Goal: Information Seeking & Learning: Compare options

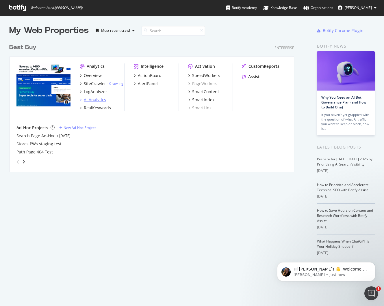
click at [80, 100] on icon "grid" at bounding box center [81, 99] width 2 height 3
click at [86, 100] on div "AI Analytics" at bounding box center [95, 100] width 22 height 6
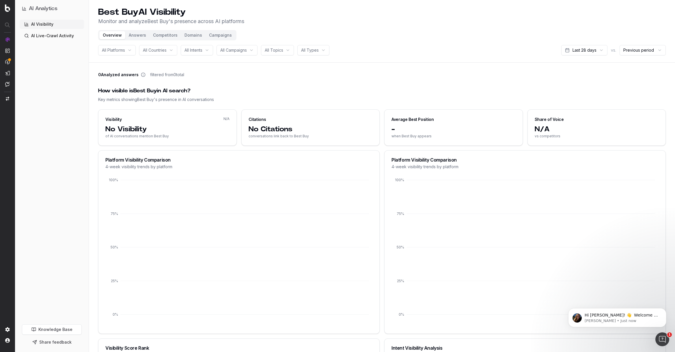
click at [32, 38] on link "AI Live-Crawl Activity" at bounding box center [52, 35] width 64 height 9
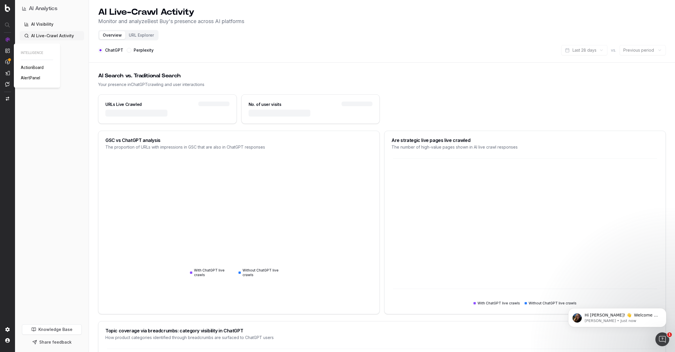
click at [8, 52] on img at bounding box center [7, 50] width 5 height 5
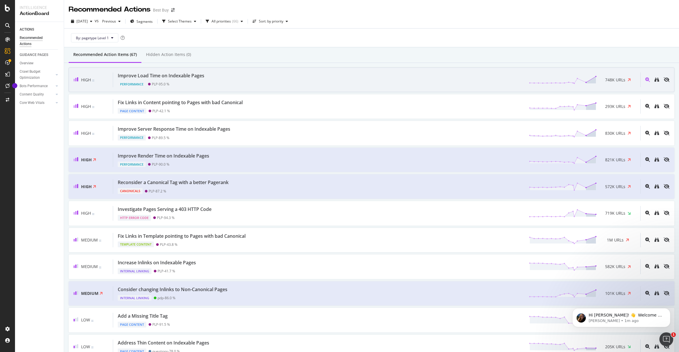
click at [166, 76] on div "Improve Load Time on Indexable Pages" at bounding box center [161, 75] width 87 height 7
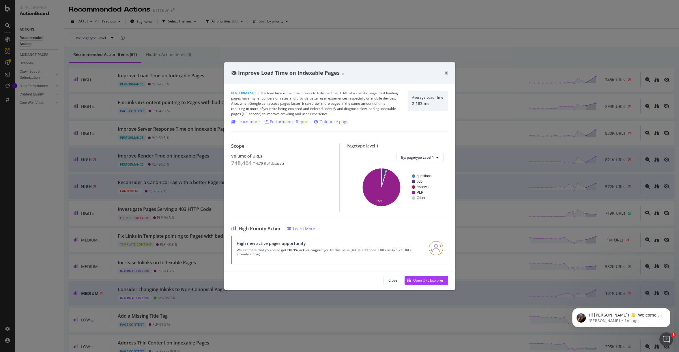
drag, startPoint x: 254, startPoint y: 242, endPoint x: 284, endPoint y: 263, distance: 35.9
click at [284, 263] on div "High new active pages opportunity We estimate that you could get +10.1% active …" at bounding box center [339, 250] width 217 height 28
click at [445, 73] on icon "times" at bounding box center [446, 73] width 3 height 5
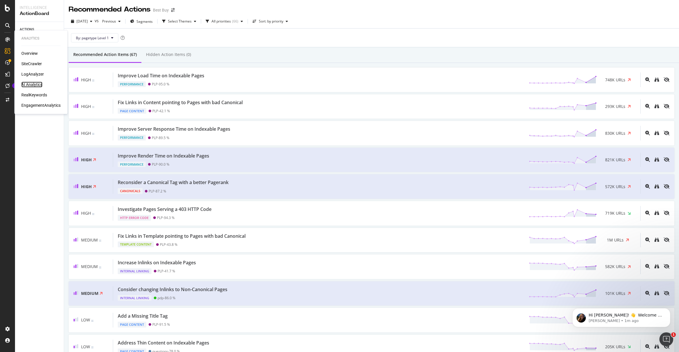
click at [37, 84] on div "AI Analytics" at bounding box center [31, 85] width 21 height 6
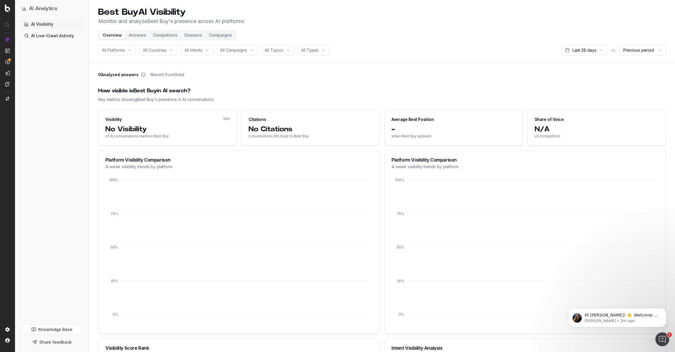
click at [575, 51] on html "AI Analytics AI Visibility AI Live-Crawl Activity Knowledge Base Share feedback…" at bounding box center [337, 176] width 675 height 352
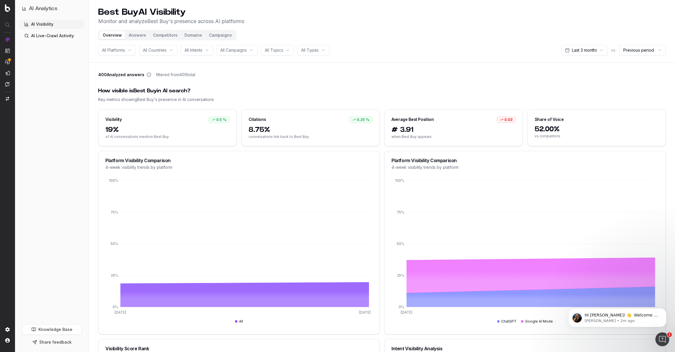
click at [134, 38] on button "Answers" at bounding box center [137, 35] width 24 height 8
click at [135, 35] on button "Answers" at bounding box center [137, 35] width 24 height 8
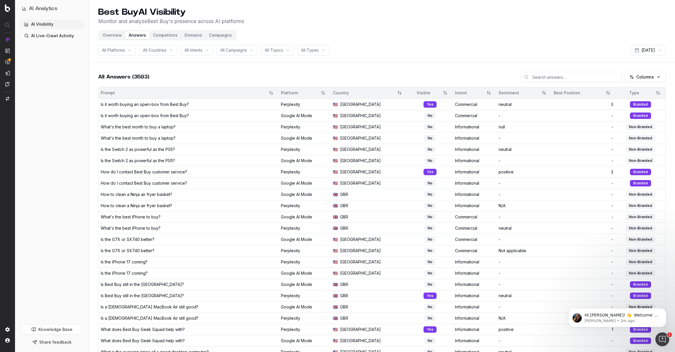
click at [168, 35] on button "Competitors" at bounding box center [165, 35] width 31 height 8
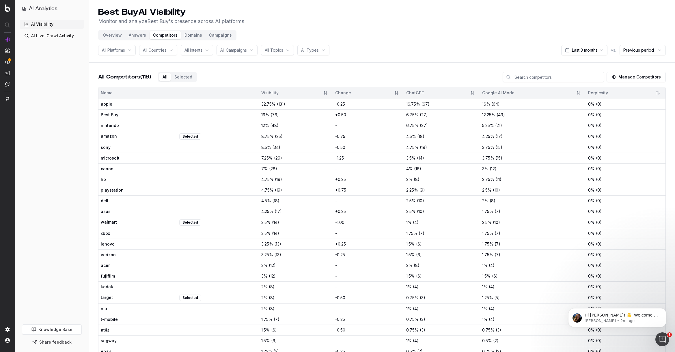
click at [145, 114] on span "Best Buy" at bounding box center [139, 115] width 77 height 6
click at [194, 35] on button "Domains" at bounding box center [193, 35] width 25 height 8
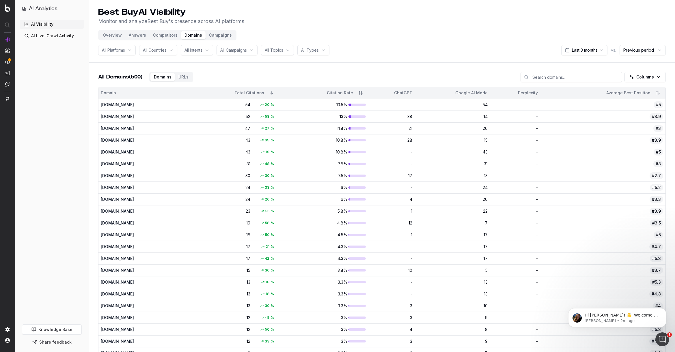
click at [211, 36] on button "Campaigns" at bounding box center [221, 35] width 30 height 8
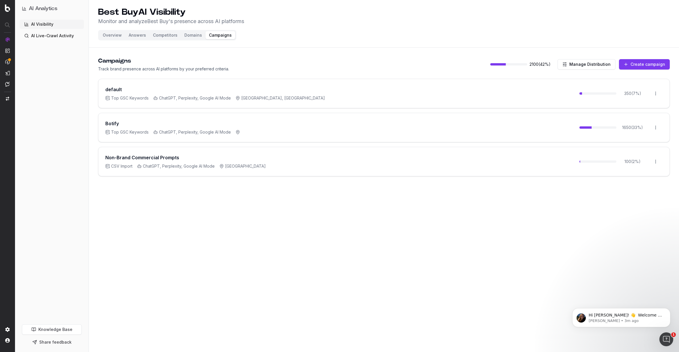
click at [535, 129] on div "Botify Top GSC Keywords ChatGPT, Perplexity, Google AI Mode 1650 ( 33 %) Open m…" at bounding box center [383, 127] width 571 height 29
click at [647, 127] on div "1650 ( 33 %) Open menu" at bounding box center [621, 127] width 83 height 15
click at [653, 127] on html "AI Analytics AI Visibility AI Live-Crawl Activity Knowledge Base Share feedback…" at bounding box center [339, 176] width 679 height 352
click at [506, 126] on html "AI Analytics AI Visibility AI Live-Crawl Activity Knowledge Base Share feedback…" at bounding box center [339, 176] width 679 height 352
click at [127, 126] on div "Botify" at bounding box center [172, 123] width 135 height 7
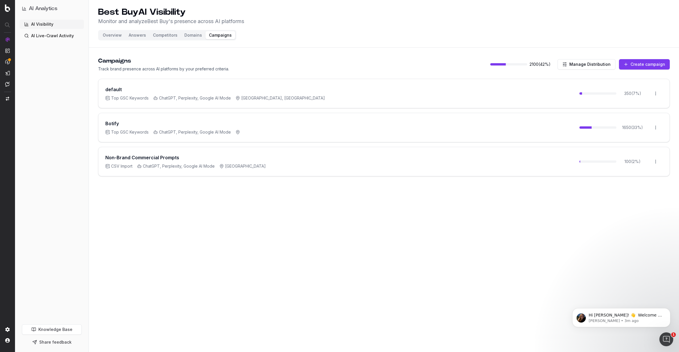
drag, startPoint x: 128, startPoint y: 126, endPoint x: 206, endPoint y: 136, distance: 78.6
click at [128, 126] on div "Botify" at bounding box center [172, 123] width 135 height 7
click at [231, 133] on div "Top GSC Keywords ChatGPT, Perplexity, Google AI Mode" at bounding box center [172, 132] width 135 height 6
drag, startPoint x: 102, startPoint y: 122, endPoint x: 247, endPoint y: 135, distance: 144.6
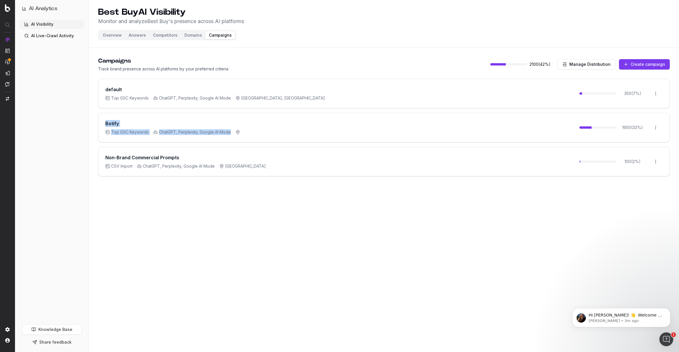
click at [247, 135] on div "Botify Top GSC Keywords ChatGPT, Perplexity, Google AI Mode 1650 ( 33 %) Open m…" at bounding box center [383, 127] width 571 height 29
drag, startPoint x: 229, startPoint y: 217, endPoint x: 191, endPoint y: 119, distance: 104.8
click at [227, 217] on div "Best Buy AI Visibility Monitor and analyze Best Buy 's presence across AI platf…" at bounding box center [384, 176] width 590 height 352
click at [113, 35] on button "Overview" at bounding box center [112, 35] width 26 height 8
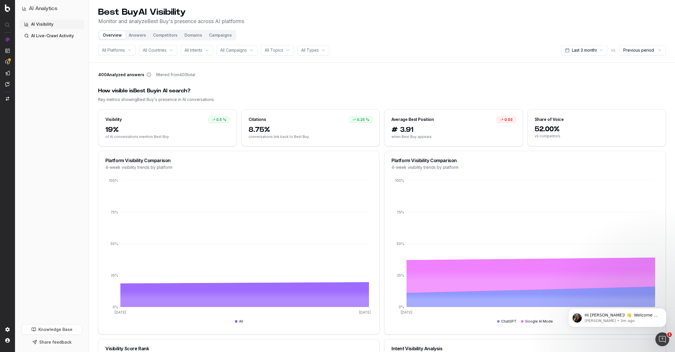
click at [59, 35] on link "AI Live-Crawl Activity" at bounding box center [52, 35] width 64 height 9
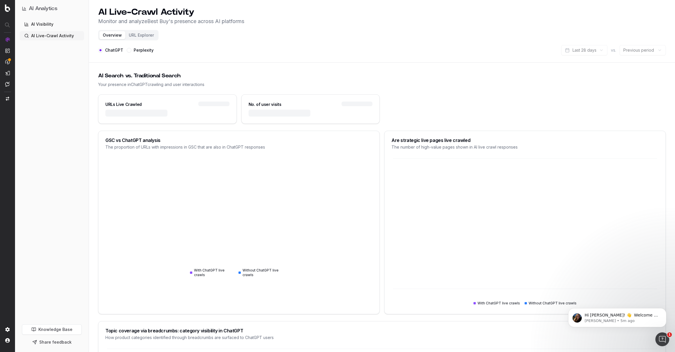
click at [50, 170] on div "AI Visibility AI Live-Crawl Activity" at bounding box center [52, 171] width 64 height 303
click at [38, 25] on link "AI Visibility" at bounding box center [52, 24] width 64 height 9
click at [664, 309] on icon "Dismiss notification" at bounding box center [664, 309] width 3 height 3
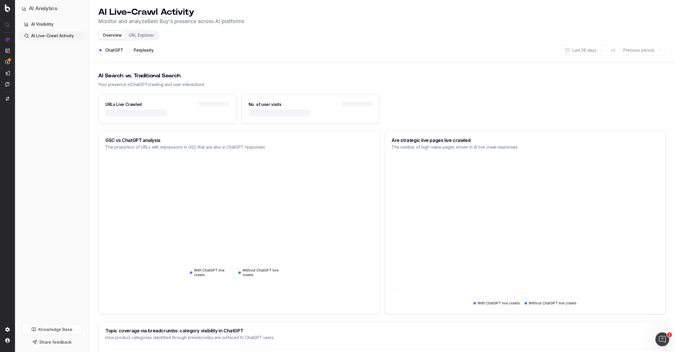
click at [139, 30] on div "Overview URL Explorer" at bounding box center [128, 35] width 60 height 10
click at [141, 37] on button "URL Explorer" at bounding box center [141, 35] width 32 height 8
click at [141, 36] on button "URL Explorer" at bounding box center [141, 35] width 32 height 8
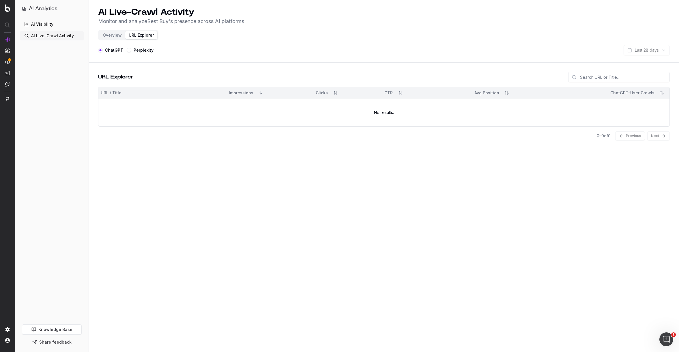
click at [109, 36] on button "Overview" at bounding box center [112, 35] width 26 height 8
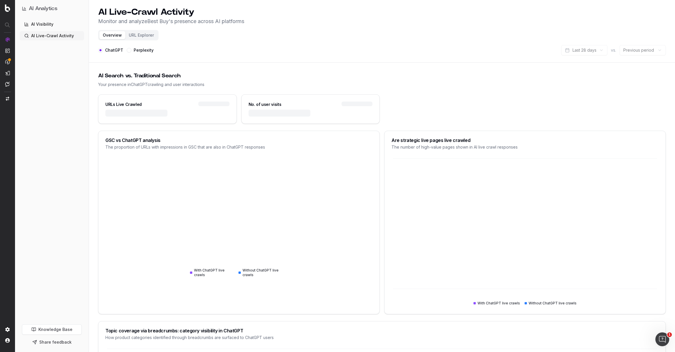
click at [50, 25] on link "AI Visibility" at bounding box center [52, 24] width 64 height 9
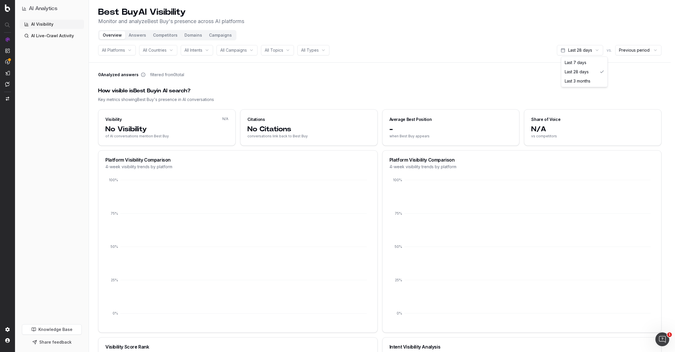
click at [580, 50] on html "AI Analytics AI Visibility AI Live-Crawl Activity Knowledge Base Share feedback…" at bounding box center [337, 176] width 675 height 352
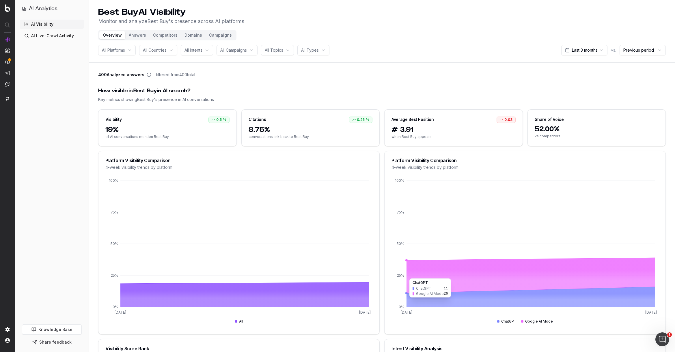
click at [485, 276] on icon at bounding box center [531, 276] width 249 height 36
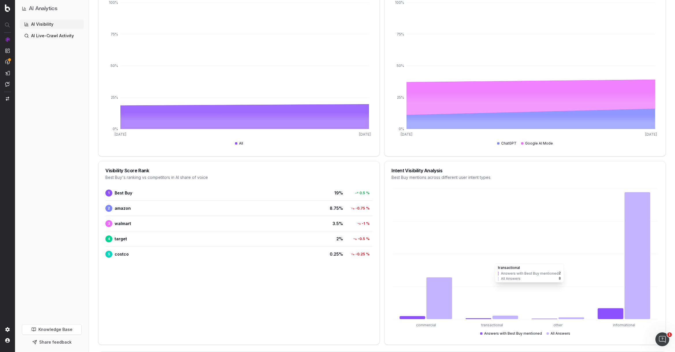
scroll to position [182, 0]
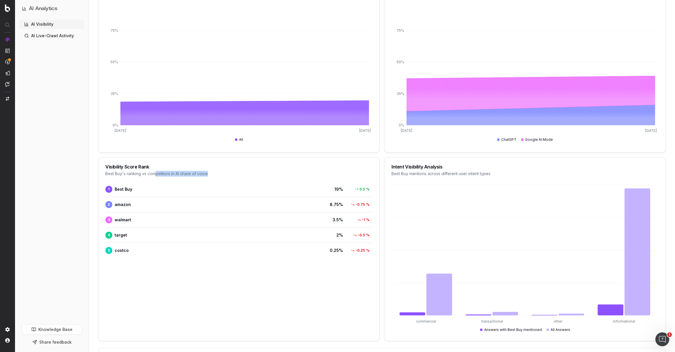
drag, startPoint x: 159, startPoint y: 174, endPoint x: 214, endPoint y: 175, distance: 54.9
click at [214, 175] on div "Best Buy 's ranking vs competitors in AI share of voice" at bounding box center [238, 174] width 267 height 6
click at [184, 269] on div "Visibility Score Rank Best Buy 's ranking vs competitors in AI share of voice 1…" at bounding box center [239, 249] width 282 height 184
click at [122, 221] on span "walmart" at bounding box center [123, 220] width 16 height 6
click at [150, 231] on div "4 target 2 % -0.5 %" at bounding box center [238, 236] width 267 height 12
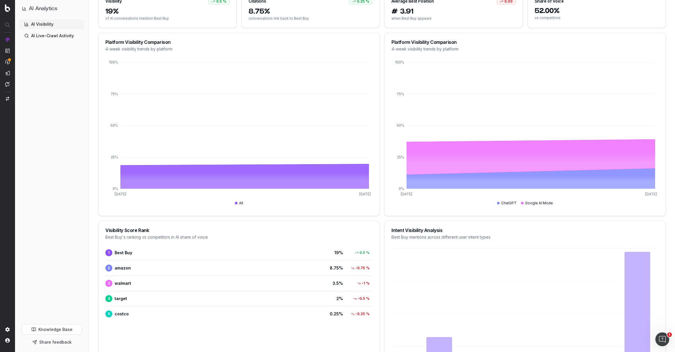
scroll to position [0, 0]
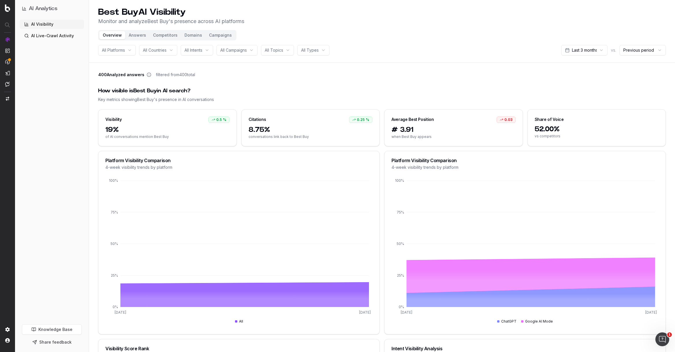
click at [139, 37] on button "Answers" at bounding box center [137, 35] width 24 height 8
click at [136, 35] on button "Answers" at bounding box center [137, 35] width 24 height 8
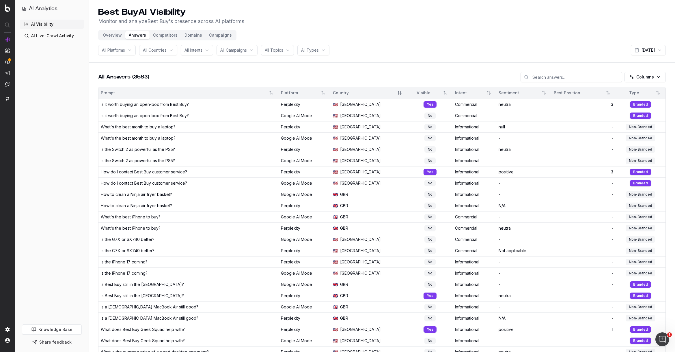
click at [424, 106] on div "Yes" at bounding box center [430, 104] width 13 height 6
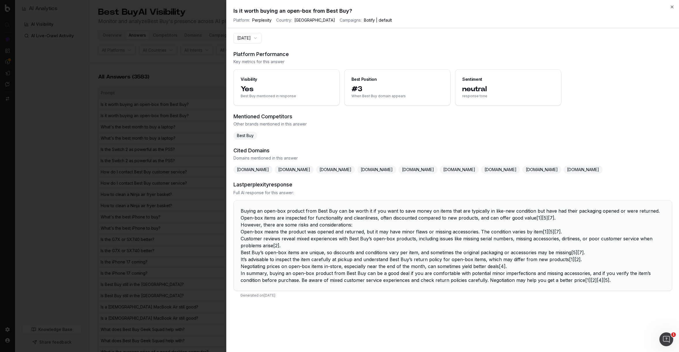
drag, startPoint x: 241, startPoint y: 210, endPoint x: 605, endPoint y: 300, distance: 375.1
click at [605, 300] on section "Last perplexity response Full AI response for this answer: Buying an open-box p…" at bounding box center [453, 242] width 439 height 122
click at [366, 194] on span "Full AI response for this answer:" at bounding box center [453, 193] width 439 height 6
click at [308, 131] on section "Mentioned Competitors Other brands mentioned in this answer Best Buy" at bounding box center [453, 126] width 439 height 27
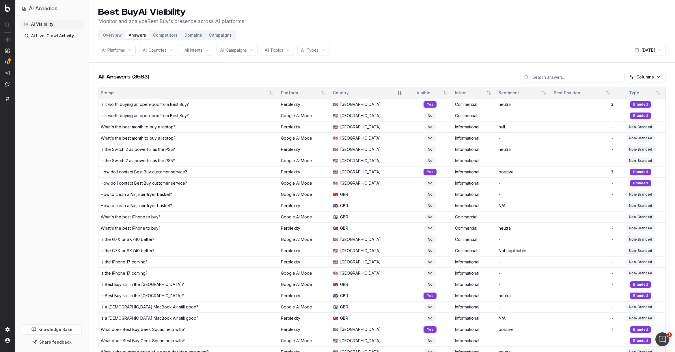
click at [135, 173] on div "How do I contact Best Buy customer service?" at bounding box center [144, 172] width 86 height 6
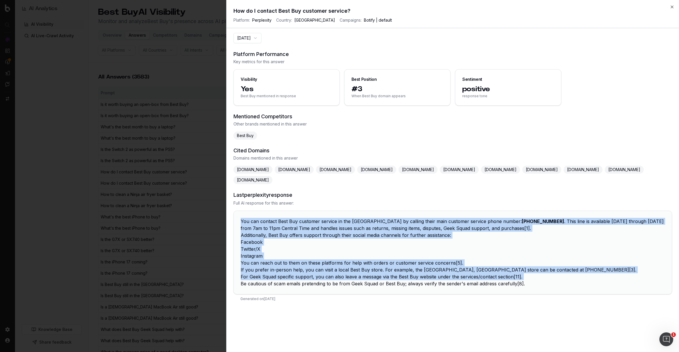
drag, startPoint x: 238, startPoint y: 221, endPoint x: 494, endPoint y: 280, distance: 262.5
click at [494, 280] on div "You can contact Best Buy customer service in the US by calling their main custo…" at bounding box center [453, 252] width 438 height 83
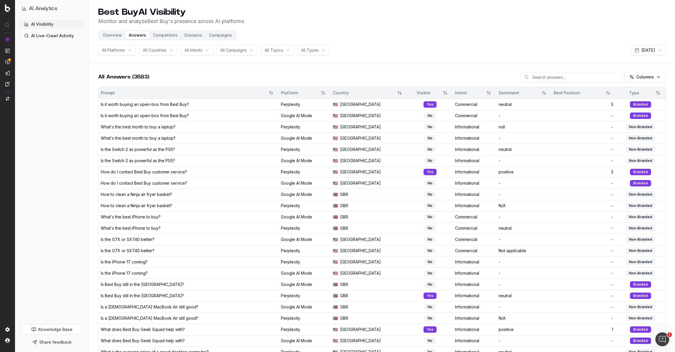
click at [171, 35] on button "Competitors" at bounding box center [165, 35] width 31 height 8
click at [168, 35] on button "Competitors" at bounding box center [165, 35] width 31 height 8
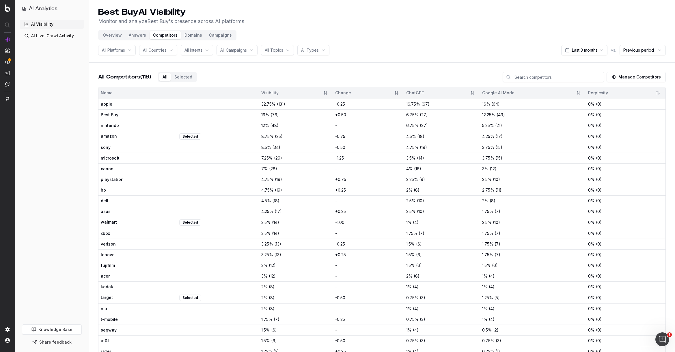
click at [143, 105] on span "apple" at bounding box center [139, 104] width 77 height 6
click at [640, 76] on button "Manage Competitors" at bounding box center [636, 77] width 59 height 10
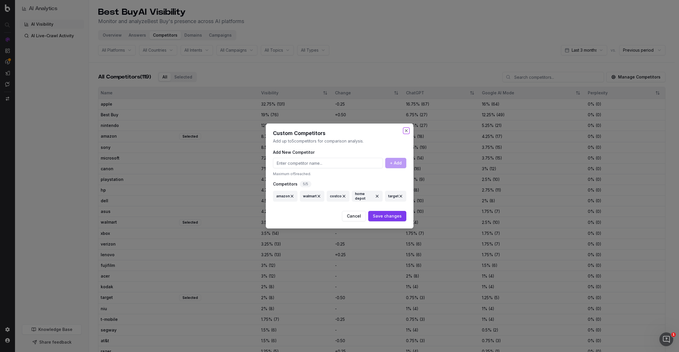
click at [407, 131] on button "Close" at bounding box center [406, 130] width 5 height 5
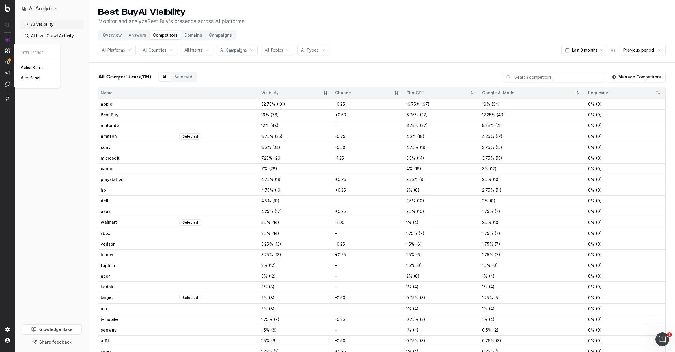
click at [8, 51] on img at bounding box center [7, 50] width 5 height 5
